Goal: Transaction & Acquisition: Purchase product/service

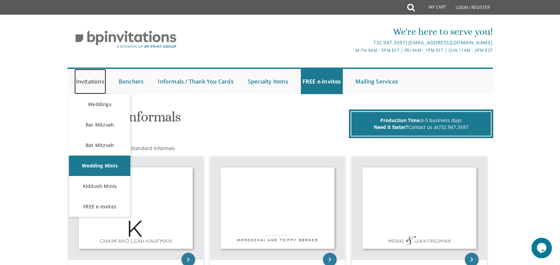
click at [90, 82] on link "Invitations" at bounding box center [90, 81] width 32 height 25
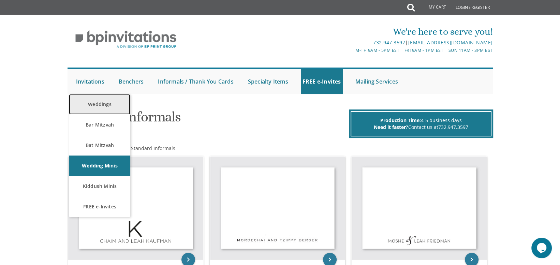
click at [93, 102] on link "Weddings" at bounding box center [99, 104] width 61 height 20
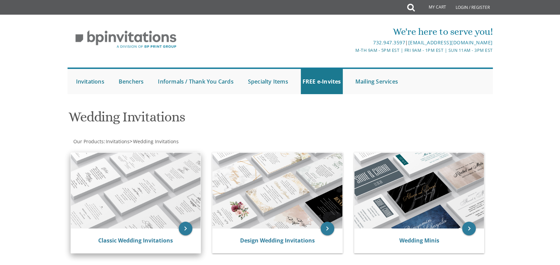
click at [155, 246] on div "Classic Wedding Invitations" at bounding box center [136, 241] width 130 height 25
click at [158, 241] on link "Classic Wedding Invitations" at bounding box center [135, 241] width 75 height 8
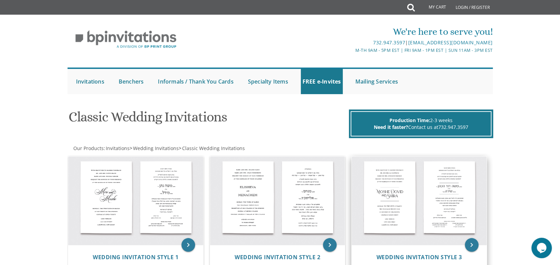
click at [399, 227] on img at bounding box center [419, 201] width 135 height 89
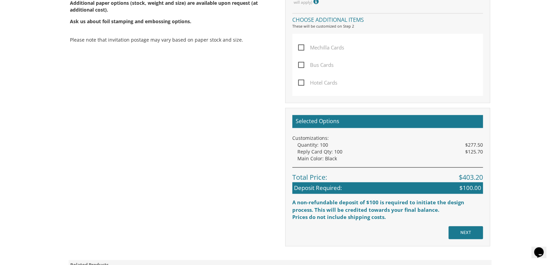
scroll to position [512, 0]
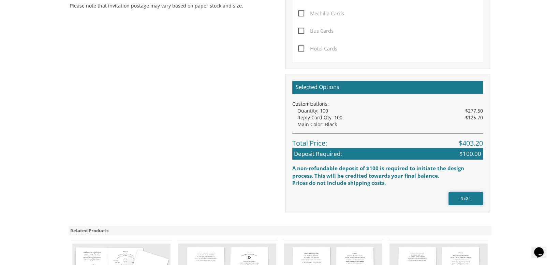
click at [465, 198] on input "NEXT" at bounding box center [466, 198] width 34 height 13
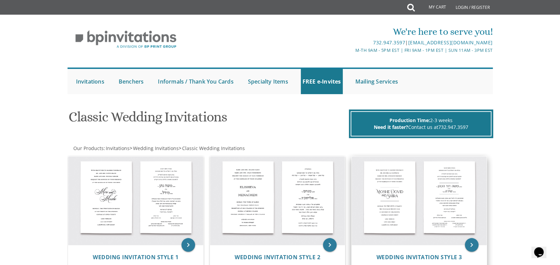
click at [411, 189] on img at bounding box center [419, 201] width 135 height 89
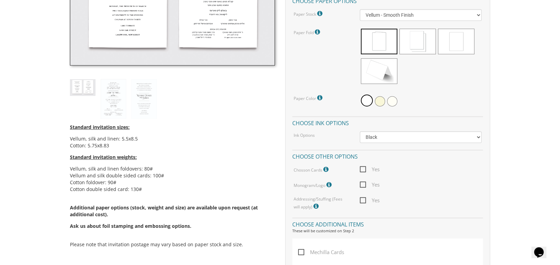
scroll to position [341, 0]
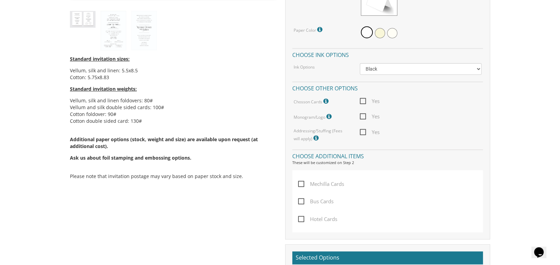
click at [302, 182] on span "Mechilla Cards" at bounding box center [321, 184] width 46 height 9
click at [302, 182] on input "Mechilla Cards" at bounding box center [300, 183] width 4 height 4
checkbox input "true"
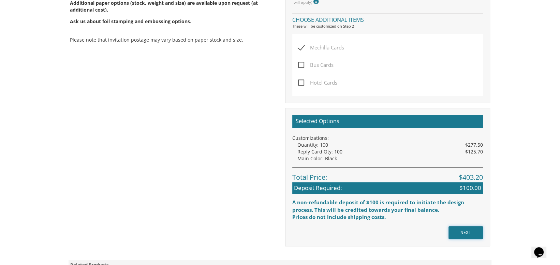
click at [466, 231] on input "NEXT" at bounding box center [466, 232] width 34 height 13
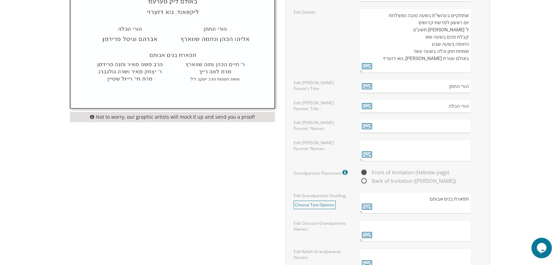
scroll to position [478, 0]
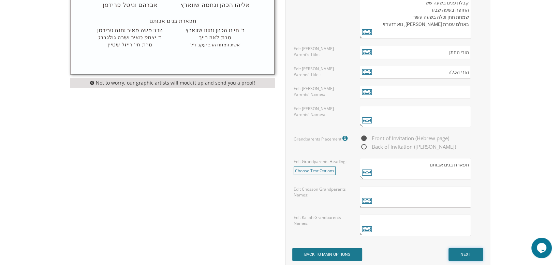
click at [463, 253] on input "NEXT" at bounding box center [466, 254] width 34 height 13
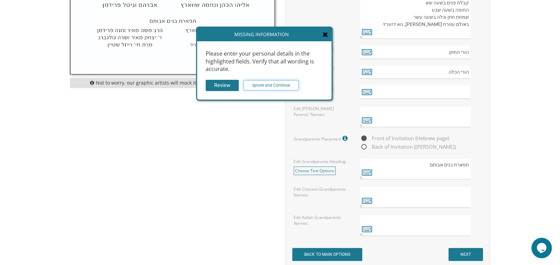
click at [274, 86] on input "Ignore and Continue" at bounding box center [271, 85] width 55 height 10
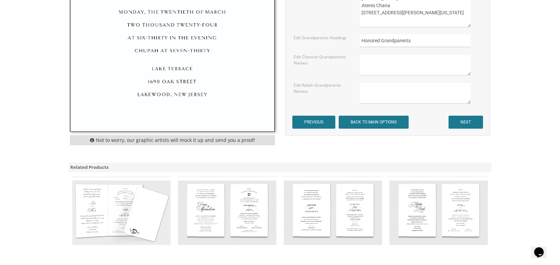
scroll to position [390, 0]
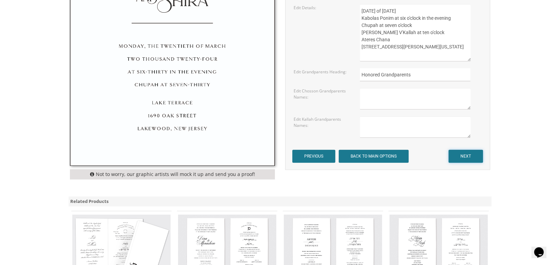
click at [464, 157] on input "NEXT" at bounding box center [466, 156] width 34 height 13
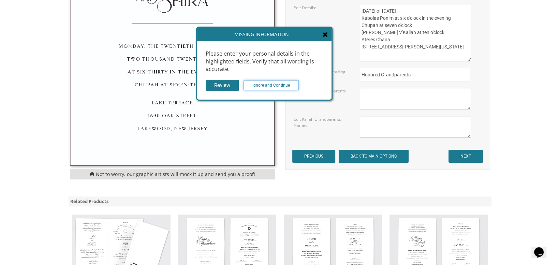
click at [278, 83] on input "Ignore and Continue" at bounding box center [271, 85] width 55 height 10
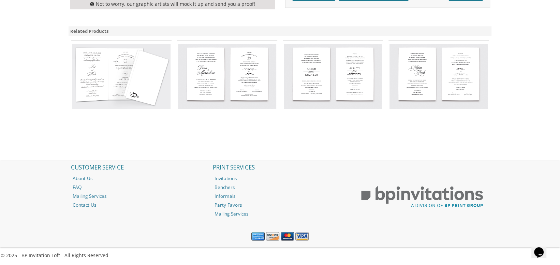
scroll to position [221, 0]
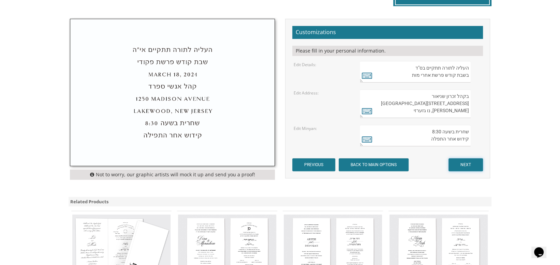
click at [461, 165] on input "NEXT" at bounding box center [466, 164] width 34 height 13
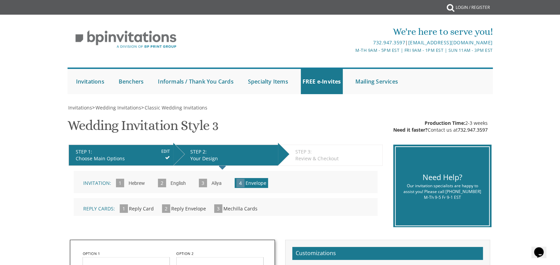
scroll to position [205, 0]
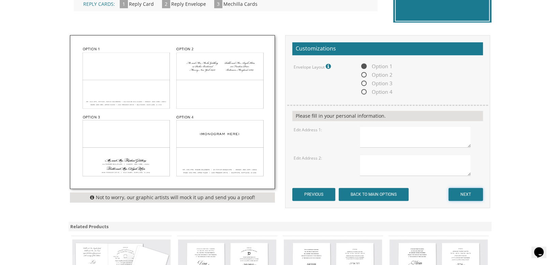
click at [465, 191] on input "NEXT" at bounding box center [466, 194] width 34 height 13
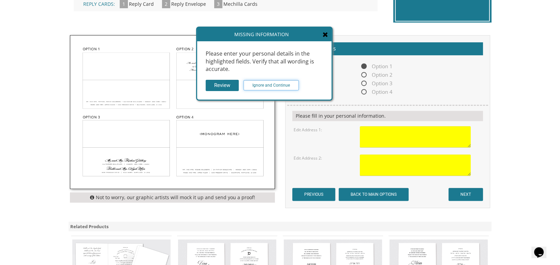
click at [286, 82] on input "Ignore and Continue" at bounding box center [271, 85] width 55 height 10
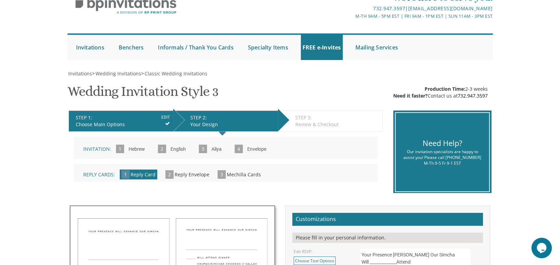
scroll to position [137, 0]
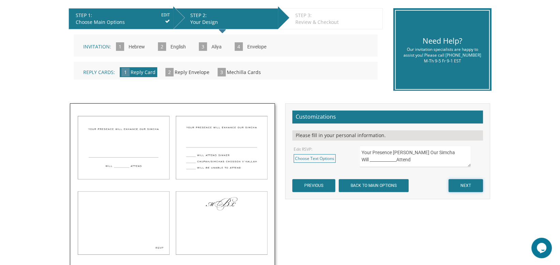
click at [469, 184] on input "NEXT" at bounding box center [466, 185] width 34 height 13
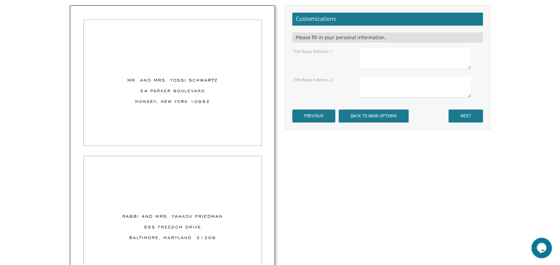
scroll to position [171, 0]
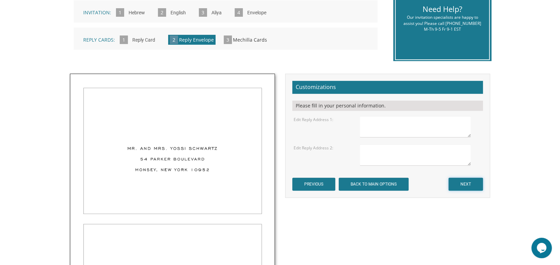
click at [472, 182] on input "NEXT" at bounding box center [466, 184] width 34 height 13
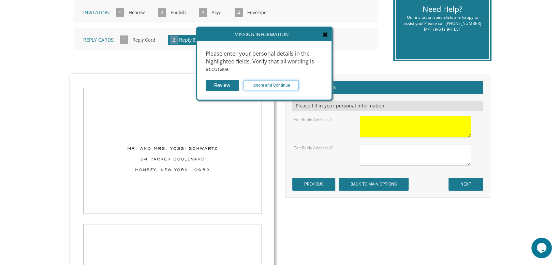
click at [282, 88] on input "Ignore and Continue" at bounding box center [271, 85] width 55 height 10
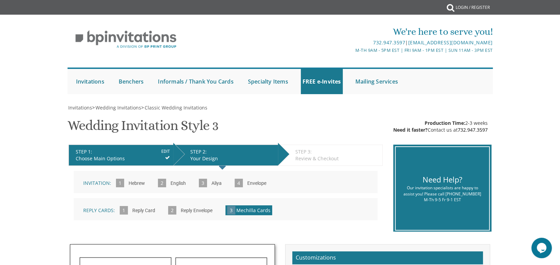
scroll to position [137, 0]
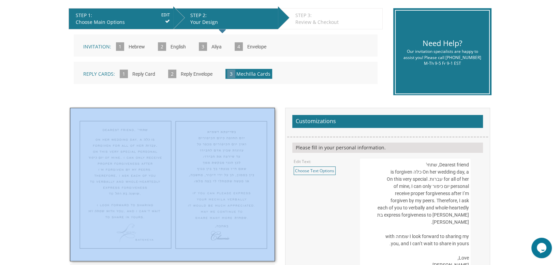
drag, startPoint x: 73, startPoint y: 106, endPoint x: 192, endPoint y: 163, distance: 131.6
click at [192, 163] on div "Invitations > Wedding Invitations > Classic Wedding Invitations Wedding Invitat…" at bounding box center [281, 143] width 426 height 351
click at [184, 173] on img at bounding box center [172, 184] width 204 height 153
click at [193, 103] on div "Invitations > Wedding Invitations > Classic Wedding Invitations Wedding Invitat…" at bounding box center [281, 143] width 426 height 351
click at [185, 140] on img at bounding box center [172, 184] width 204 height 153
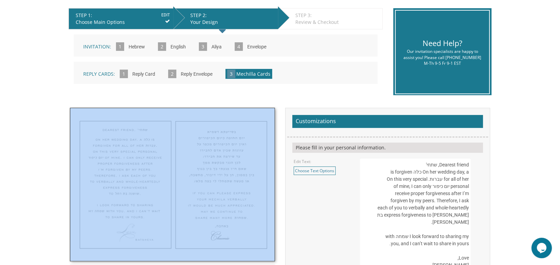
click at [185, 140] on img at bounding box center [172, 184] width 204 height 153
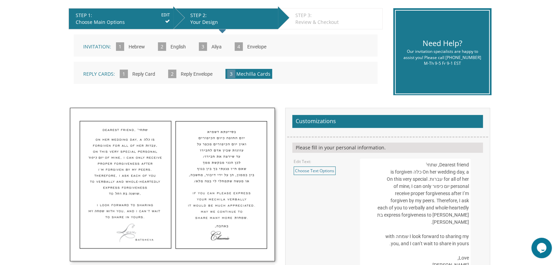
click at [151, 95] on div "STEP 1: EDIT Choose Main Options STEP 2: EDIT Your Design STEP 3: EDIT Review &…" at bounding box center [225, 52] width 325 height 98
